Goal: Find specific page/section: Find specific page/section

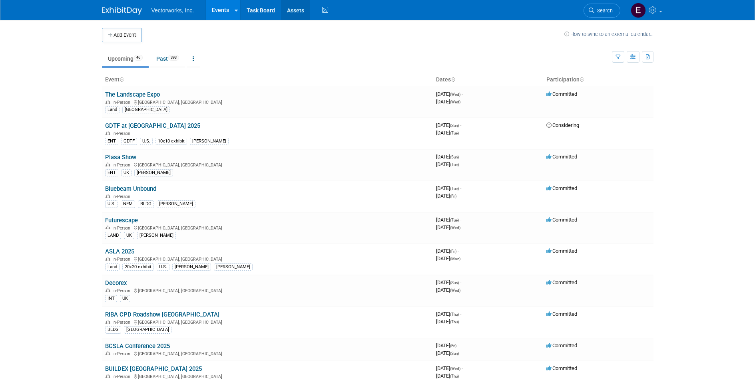
click at [299, 7] on link "Assets" at bounding box center [295, 10] width 29 height 20
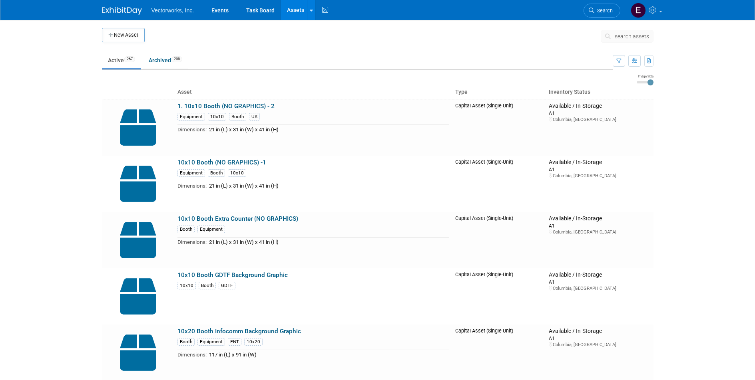
scroll to position [2, 0]
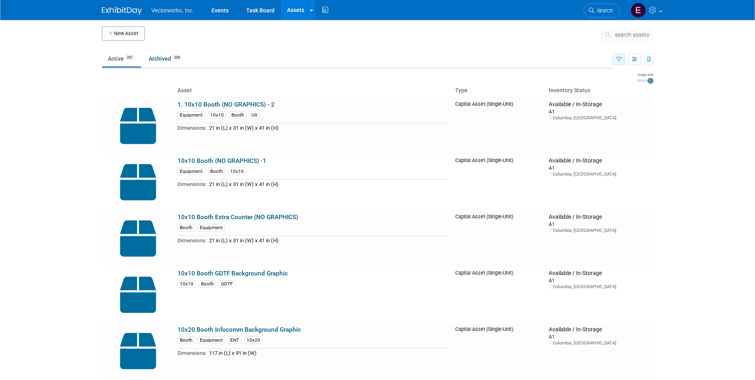
click at [621, 62] on icon "button" at bounding box center [618, 59] width 5 height 5
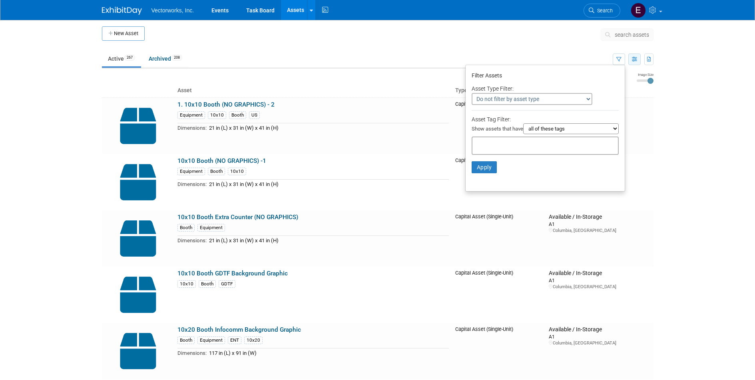
click at [632, 58] on icon "button" at bounding box center [634, 59] width 5 height 5
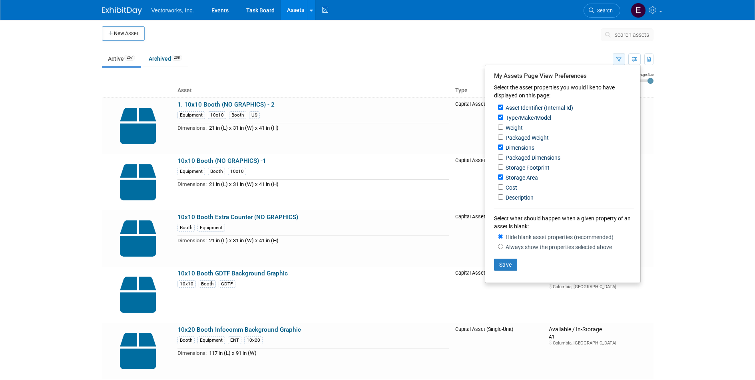
click at [621, 60] on button "button" at bounding box center [619, 60] width 12 height 12
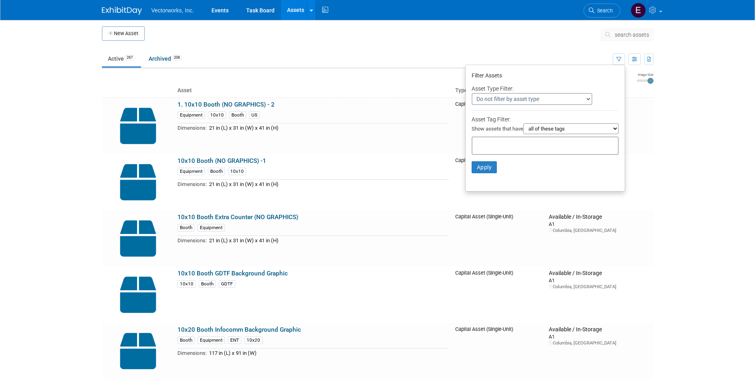
click at [532, 100] on select "Do not filter by asset type Only show Single-Unit Capital Assets Only show Coll…" at bounding box center [532, 99] width 121 height 12
click at [518, 153] on div at bounding box center [545, 146] width 147 height 18
type input "swa"
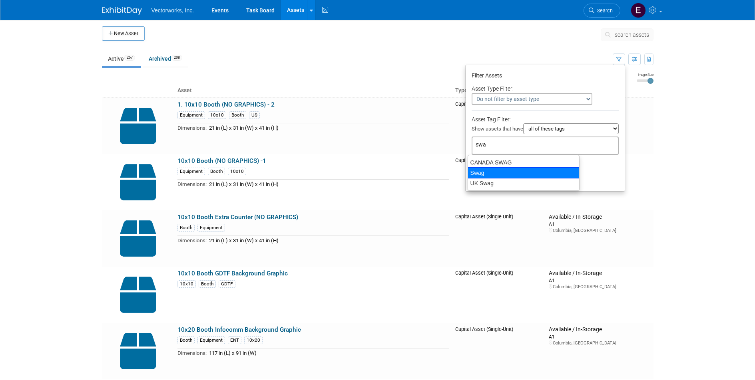
click at [515, 172] on div "Swag" at bounding box center [524, 172] width 112 height 11
type input "Swag"
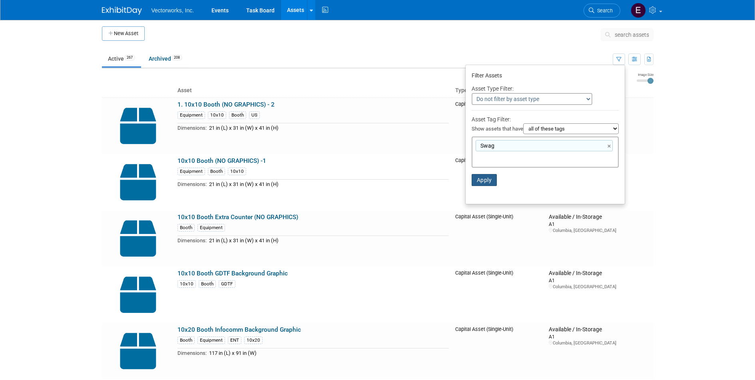
click at [486, 181] on button "Apply" at bounding box center [485, 180] width 26 height 12
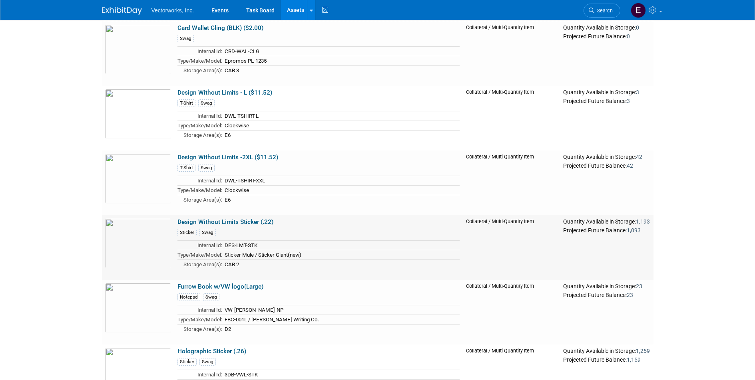
scroll to position [75, 0]
